Goal: Check status: Check status

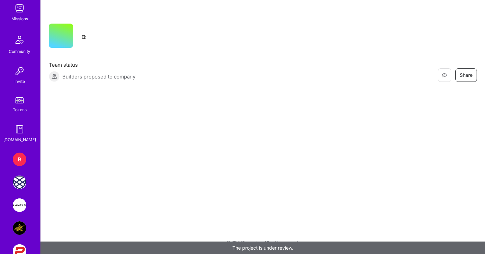
scroll to position [100, 0]
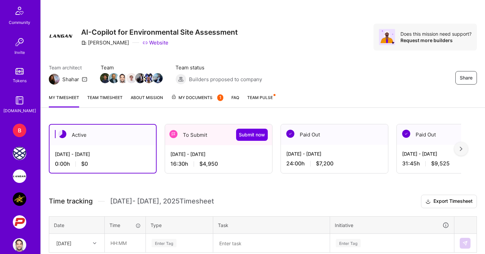
scroll to position [139, 0]
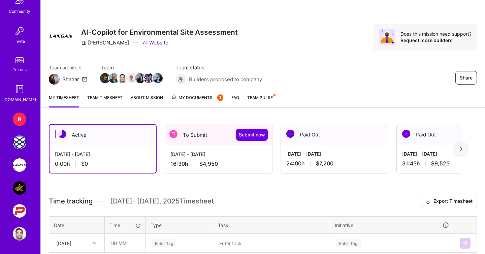
click at [18, 119] on div "B" at bounding box center [19, 119] width 13 height 13
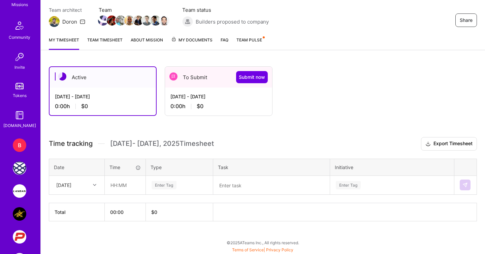
scroll to position [139, 0]
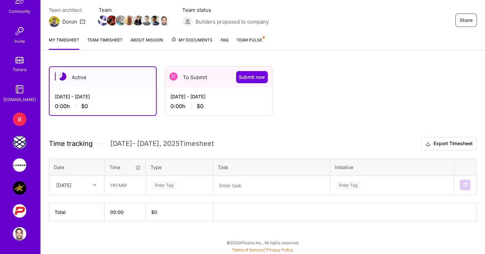
click at [24, 169] on img at bounding box center [19, 164] width 13 height 13
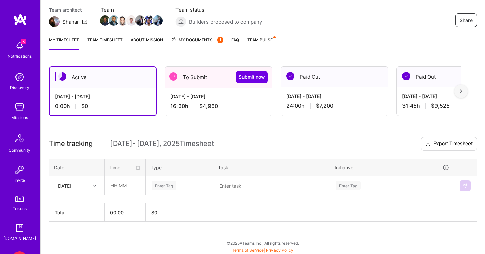
scroll to position [58, 0]
click at [207, 94] on div "[DATE] - [DATE]" at bounding box center [219, 96] width 96 height 7
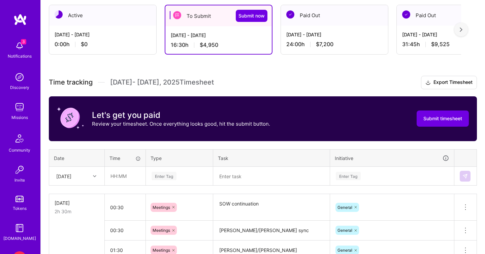
scroll to position [120, 0]
